Goal: Information Seeking & Learning: Find specific fact

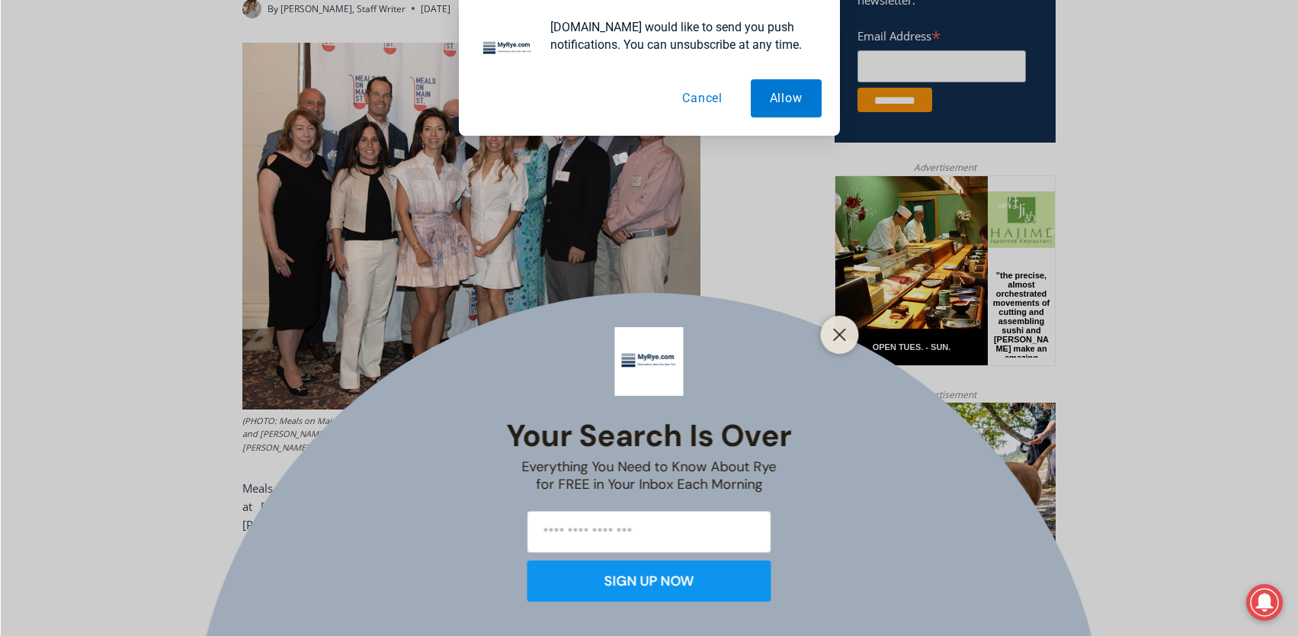
click at [708, 98] on button "Cancel" at bounding box center [702, 98] width 78 height 38
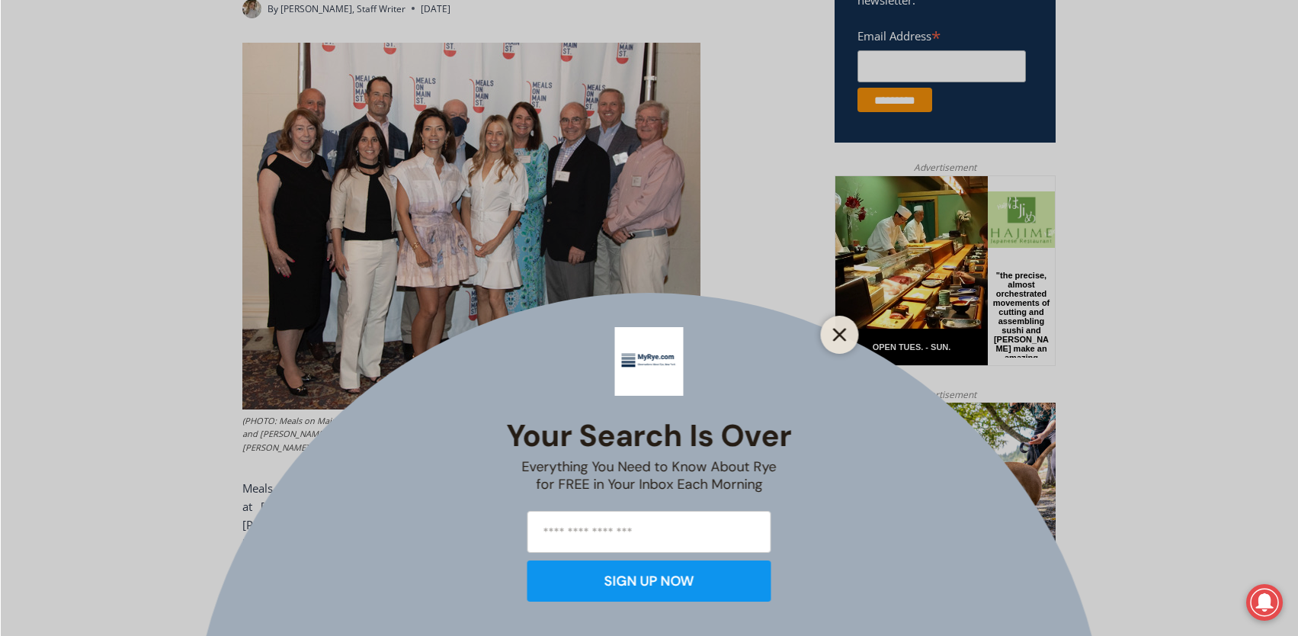
click at [838, 333] on line "Close" at bounding box center [839, 334] width 11 height 11
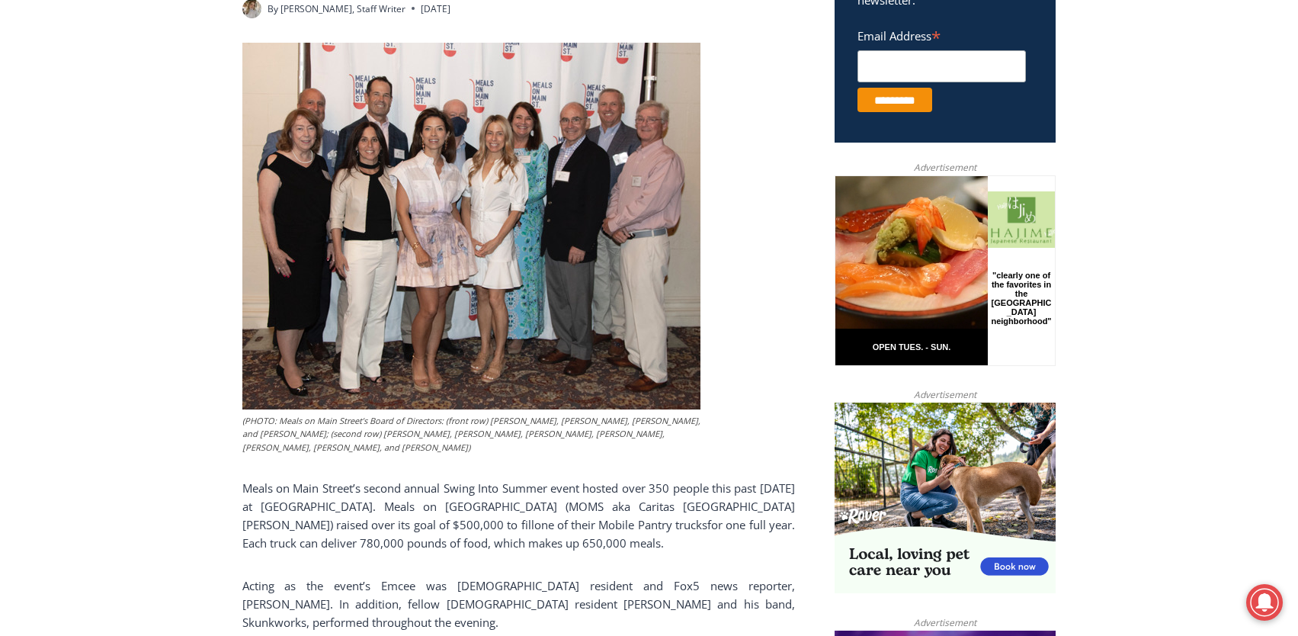
click at [518, 191] on img at bounding box center [471, 226] width 458 height 367
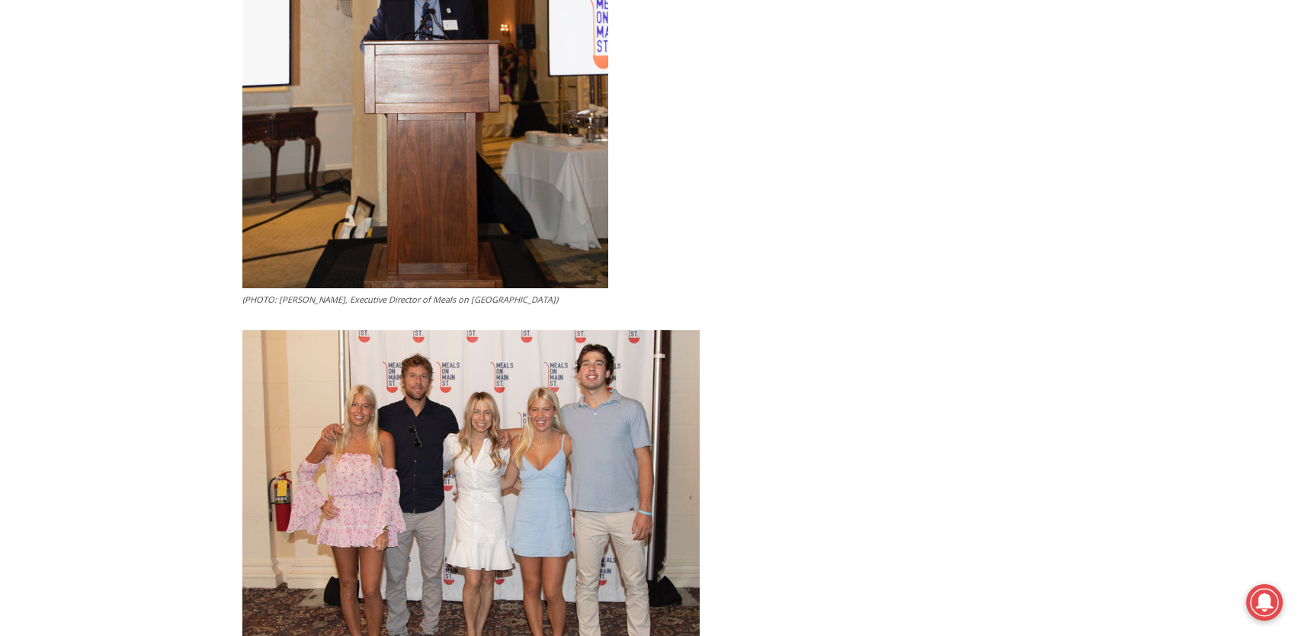
scroll to position [5253, 0]
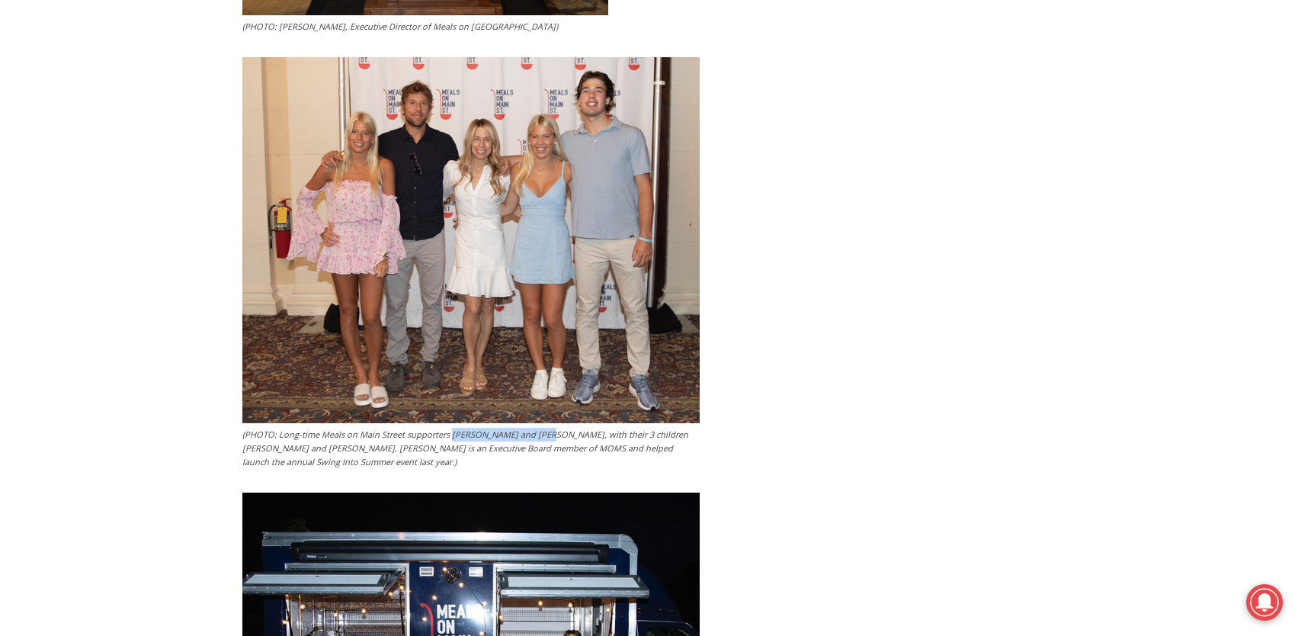
drag, startPoint x: 449, startPoint y: 384, endPoint x: 543, endPoint y: 386, distance: 93.8
click at [543, 428] on figcaption "(PHOTO: Long-time Meals on Main Street supporters [PERSON_NAME] and [PERSON_NAM…" at bounding box center [470, 448] width 457 height 40
copy figcaption "Adam and Nicole Gibbs,"
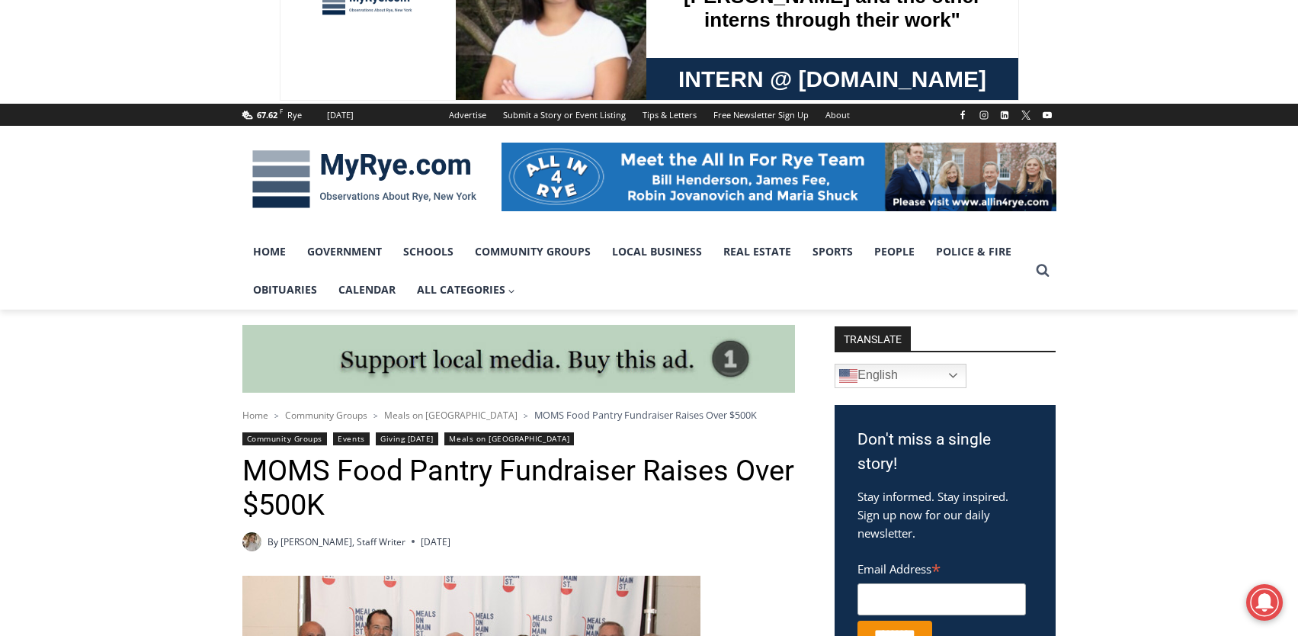
scroll to position [0, 0]
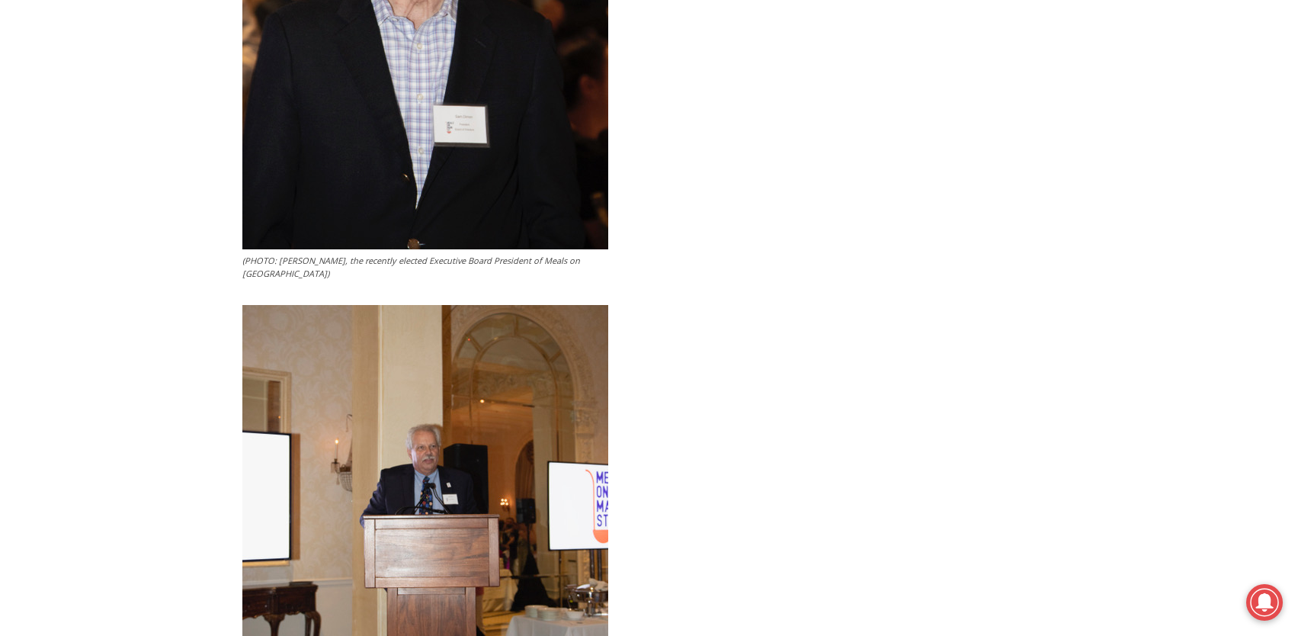
scroll to position [4979, 0]
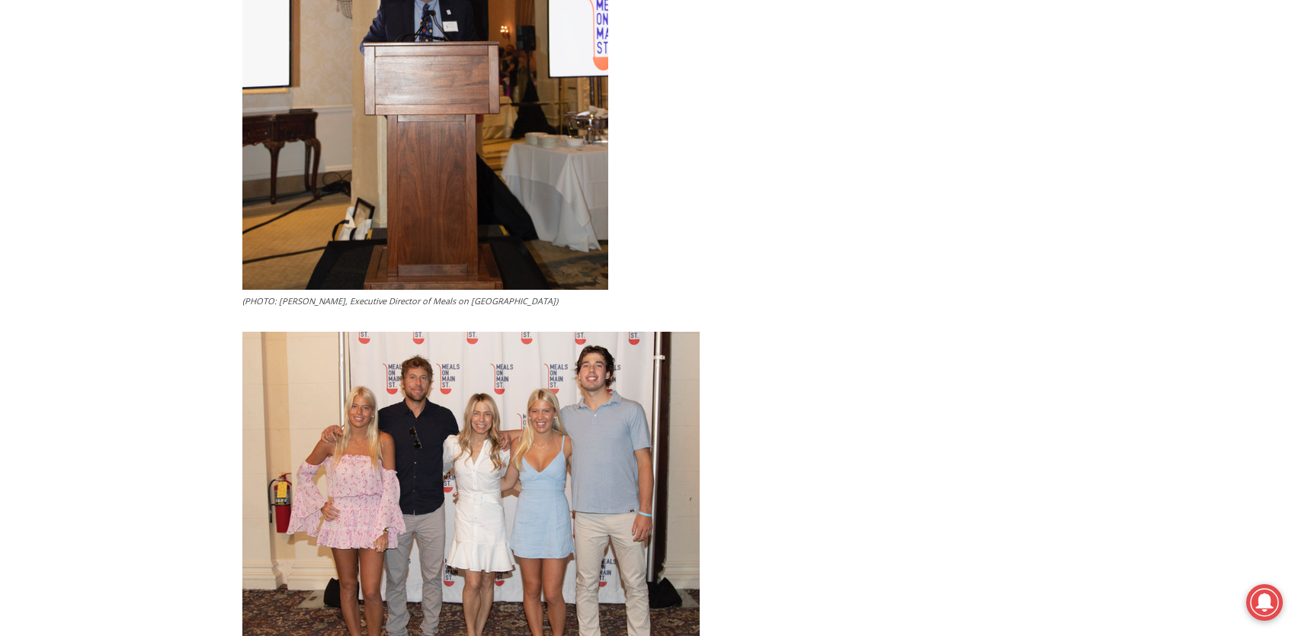
click at [406, 412] on img at bounding box center [470, 515] width 457 height 366
click at [498, 388] on img at bounding box center [470, 515] width 457 height 366
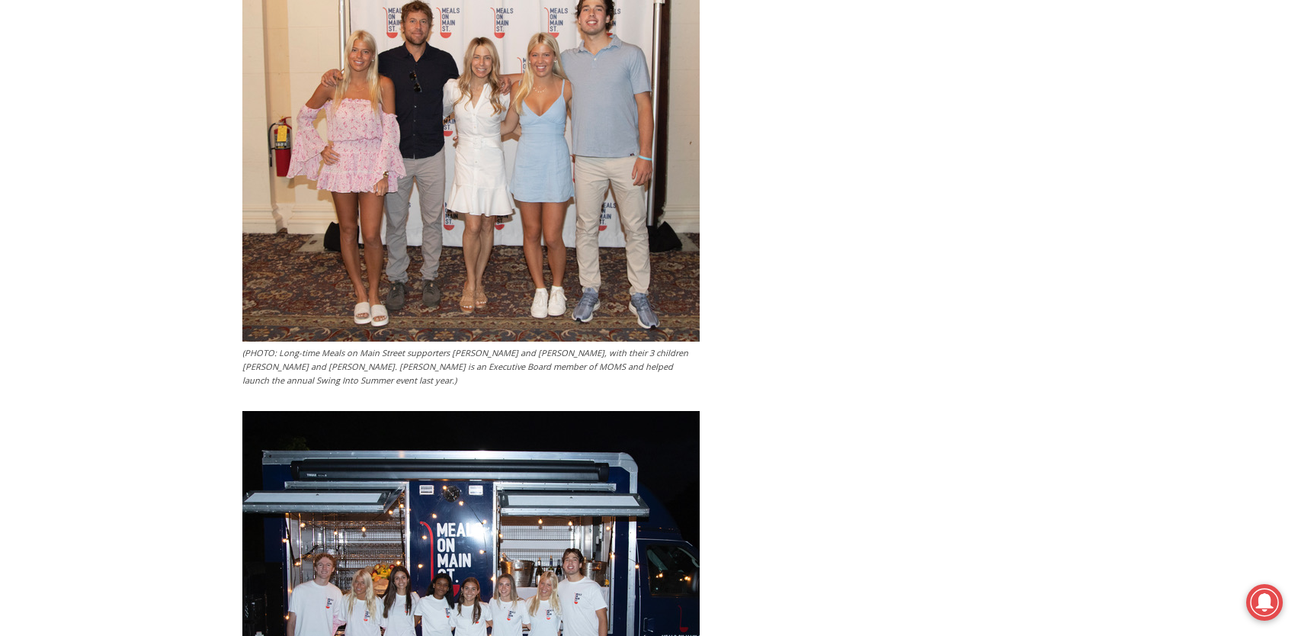
scroll to position [5691, 0]
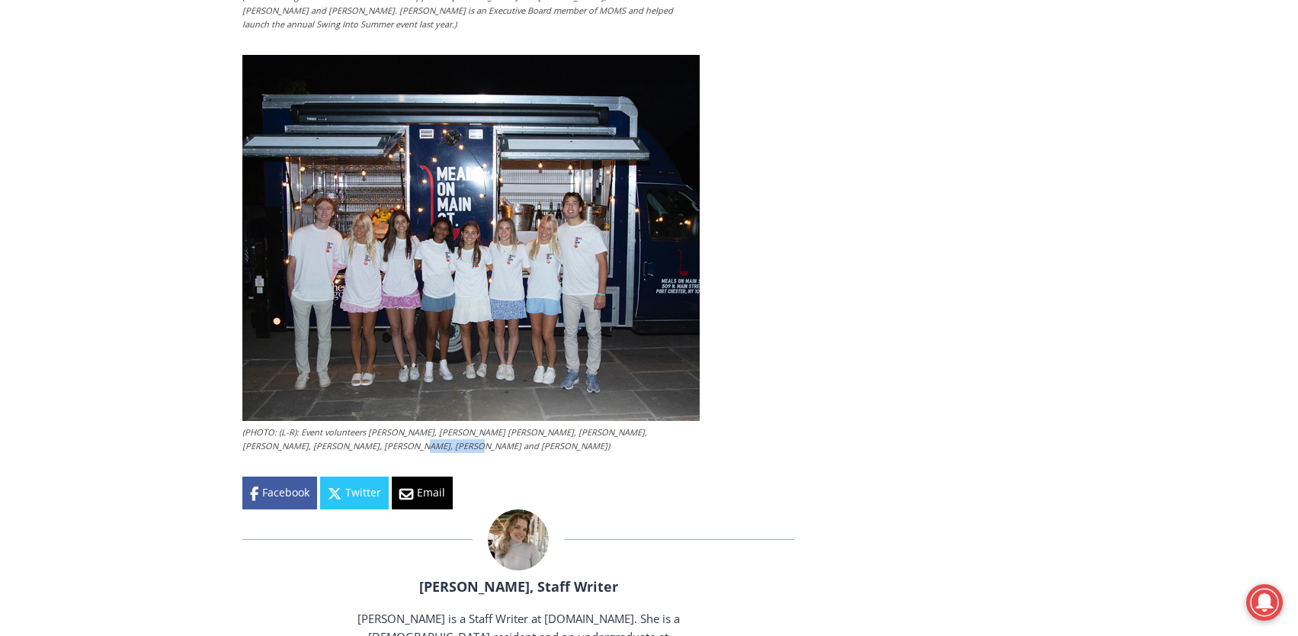
drag, startPoint x: 324, startPoint y: 396, endPoint x: 376, endPoint y: 396, distance: 52.6
click at [376, 425] on figcaption "(PHOTO: (L-R): Event volunteers [PERSON_NAME], [PERSON_NAME] [PERSON_NAME], [PE…" at bounding box center [470, 438] width 457 height 27
copy figcaption "Samuel Gibbs"
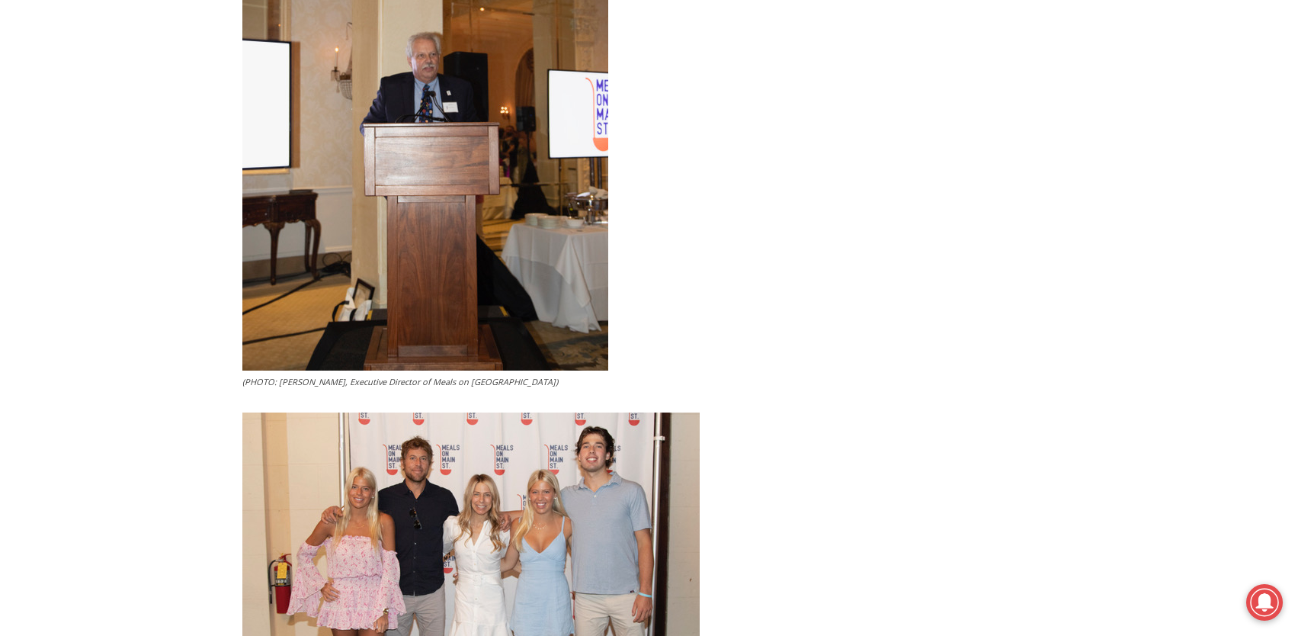
scroll to position [5253, 0]
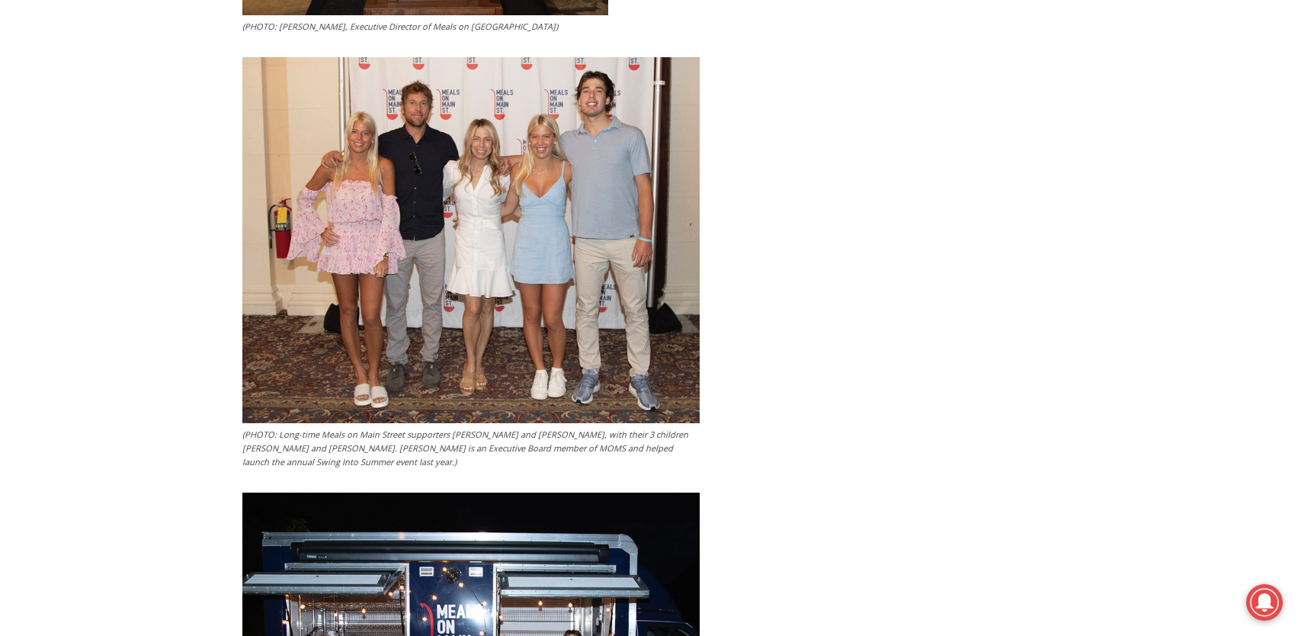
click at [560, 219] on img at bounding box center [470, 240] width 457 height 366
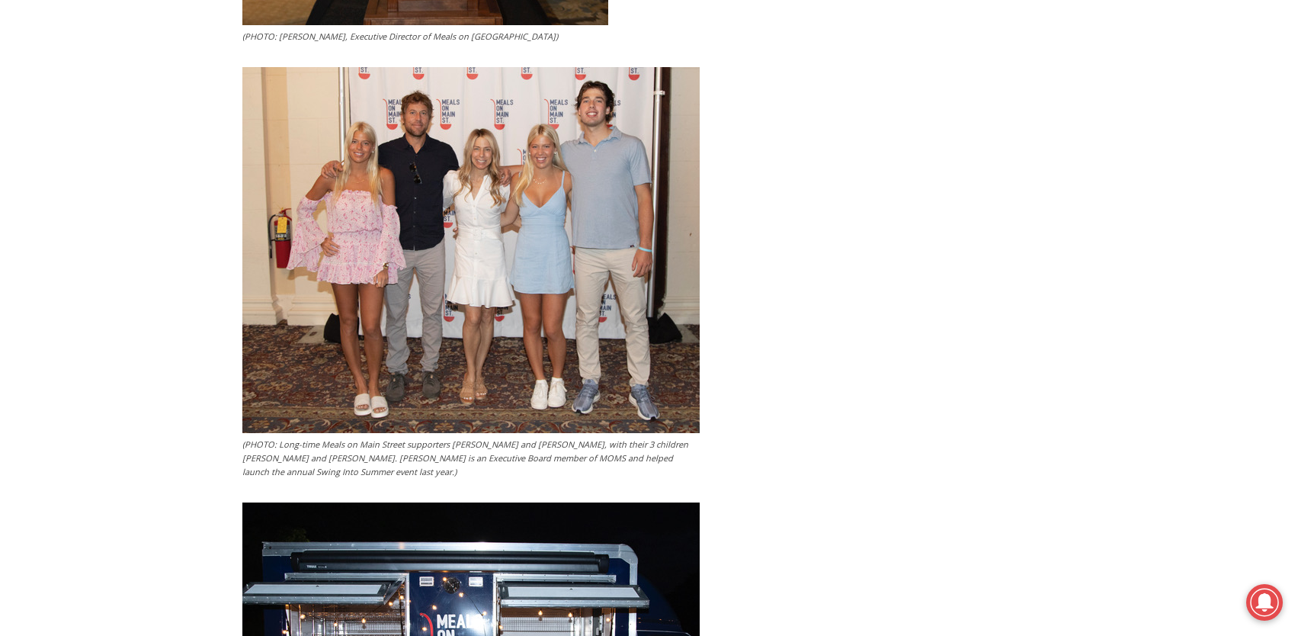
scroll to position [5335, 0]
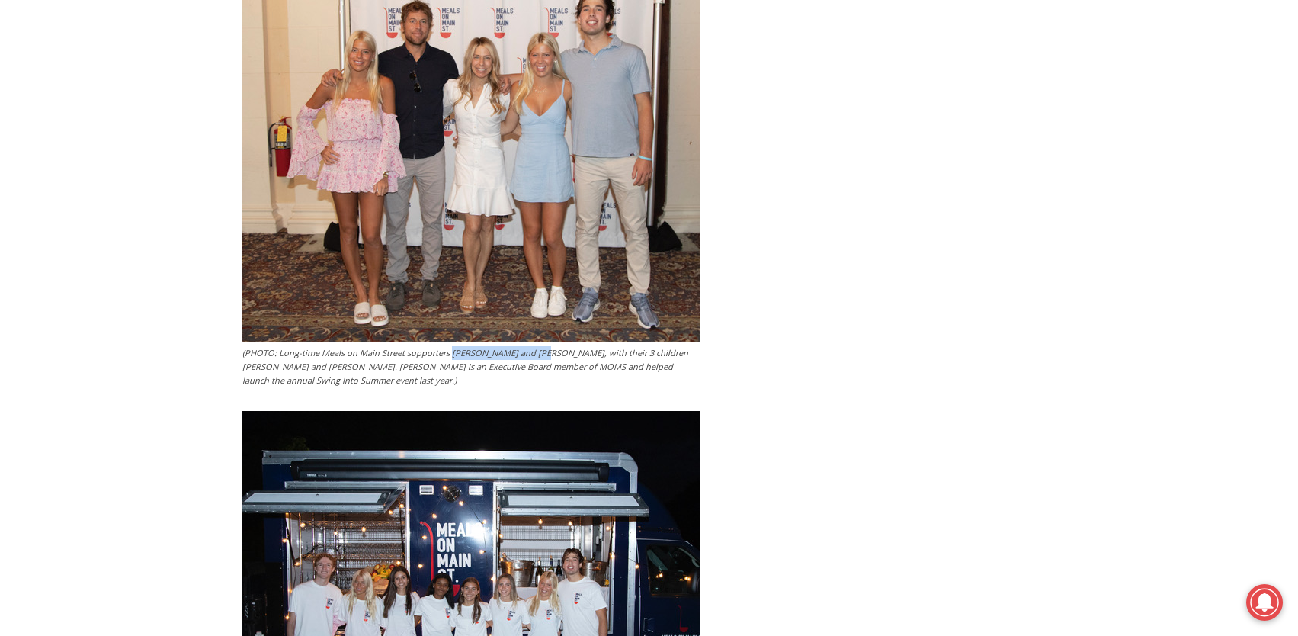
drag, startPoint x: 449, startPoint y: 304, endPoint x: 540, endPoint y: 306, distance: 91.5
click at [540, 346] on figcaption "(PHOTO: Long-time Meals on Main Street supporters [PERSON_NAME] and [PERSON_NAM…" at bounding box center [470, 366] width 457 height 40
copy figcaption "[PERSON_NAME] and [PERSON_NAME]"
